Goal: Check status: Check status

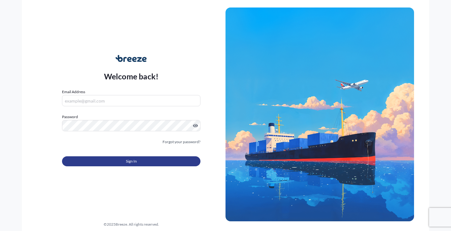
type input "[EMAIL_ADDRESS][DOMAIN_NAME]"
click at [134, 162] on span "Sign In" at bounding box center [131, 161] width 11 height 6
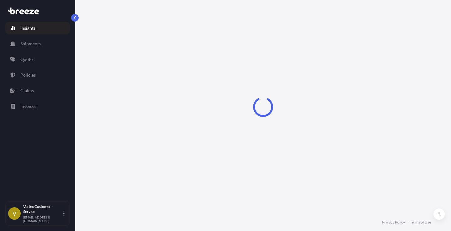
select select "2025"
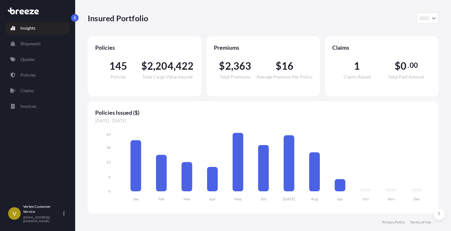
click at [14, 183] on div "Insights Shipments Quotes Policies Claims Invoices" at bounding box center [37, 108] width 64 height 185
click at [36, 59] on link "Quotes" at bounding box center [37, 59] width 64 height 13
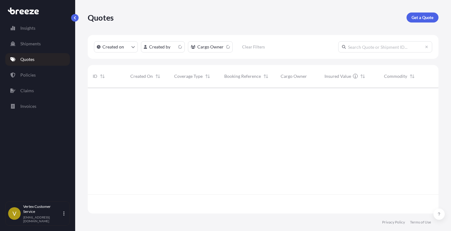
scroll to position [125, 346]
click at [343, 42] on input "text" at bounding box center [385, 46] width 94 height 11
paste input "499925"
type input "499925"
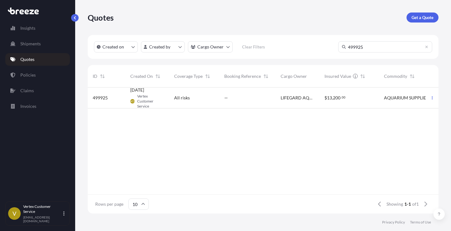
click at [104, 97] on span "499925" at bounding box center [100, 98] width 15 height 6
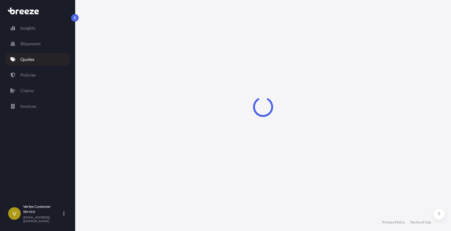
select select "Road"
select select "1"
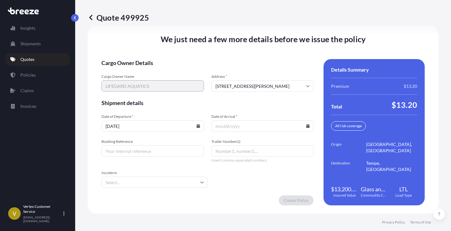
scroll to position [936, 0]
click at [306, 125] on icon at bounding box center [308, 126] width 4 height 4
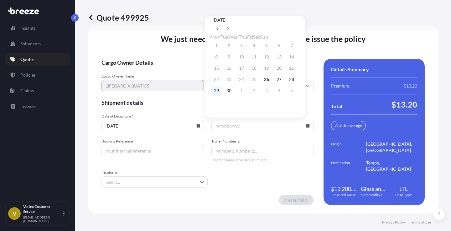
click at [217, 93] on button "29" at bounding box center [216, 91] width 10 height 10
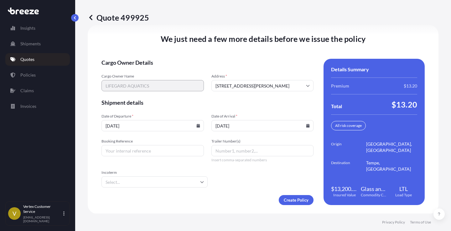
type input "[DATE]"
click at [154, 151] on input "Booking Reference" at bounding box center [152, 150] width 102 height 11
paste input "125334052"
type input "125334052"
click at [204, 206] on div "We just need a few more details before we issue the policy Cargo Owner Details …" at bounding box center [263, 119] width 350 height 189
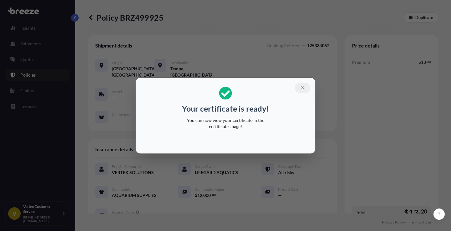
click at [305, 87] on icon "button" at bounding box center [302, 88] width 6 height 6
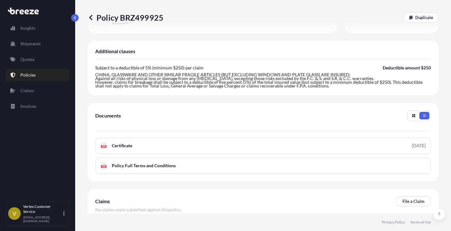
scroll to position [204, 0]
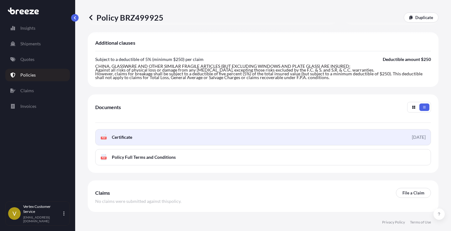
click at [123, 138] on span "Certificate" at bounding box center [122, 137] width 20 height 6
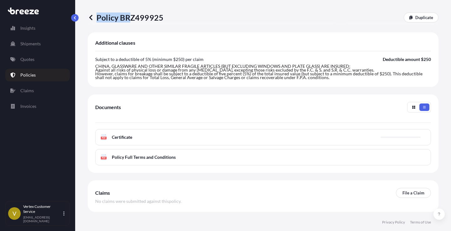
drag, startPoint x: 166, startPoint y: 19, endPoint x: 138, endPoint y: 22, distance: 28.0
click at [131, 19] on div "Policy BRZ499925 Duplicate" at bounding box center [263, 18] width 350 height 10
drag, startPoint x: 135, startPoint y: 25, endPoint x: 122, endPoint y: 19, distance: 13.9
click at [135, 25] on div "Policy BRZ499925 Duplicate" at bounding box center [263, 17] width 350 height 35
drag, startPoint x: 120, startPoint y: 17, endPoint x: 162, endPoint y: 17, distance: 41.6
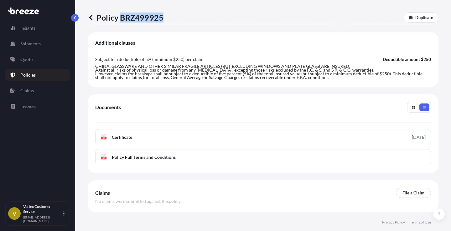
click at [162, 17] on p "Policy BRZ499925" at bounding box center [126, 18] width 76 height 10
copy p "BRZ499925"
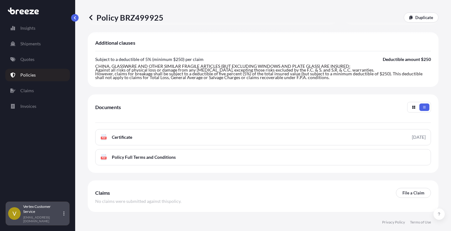
click at [62, 214] on p "Vertex Customer Service" at bounding box center [42, 209] width 39 height 10
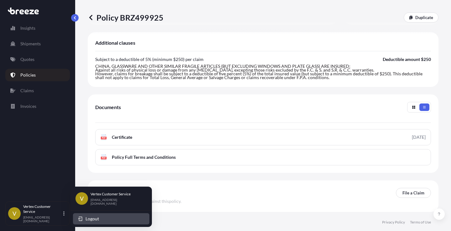
click at [95, 220] on span "Logout" at bounding box center [91, 219] width 13 height 6
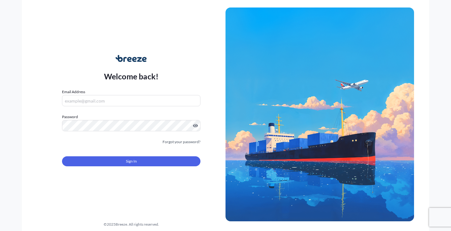
type input "[EMAIL_ADDRESS][DOMAIN_NAME]"
